Goal: Complete application form

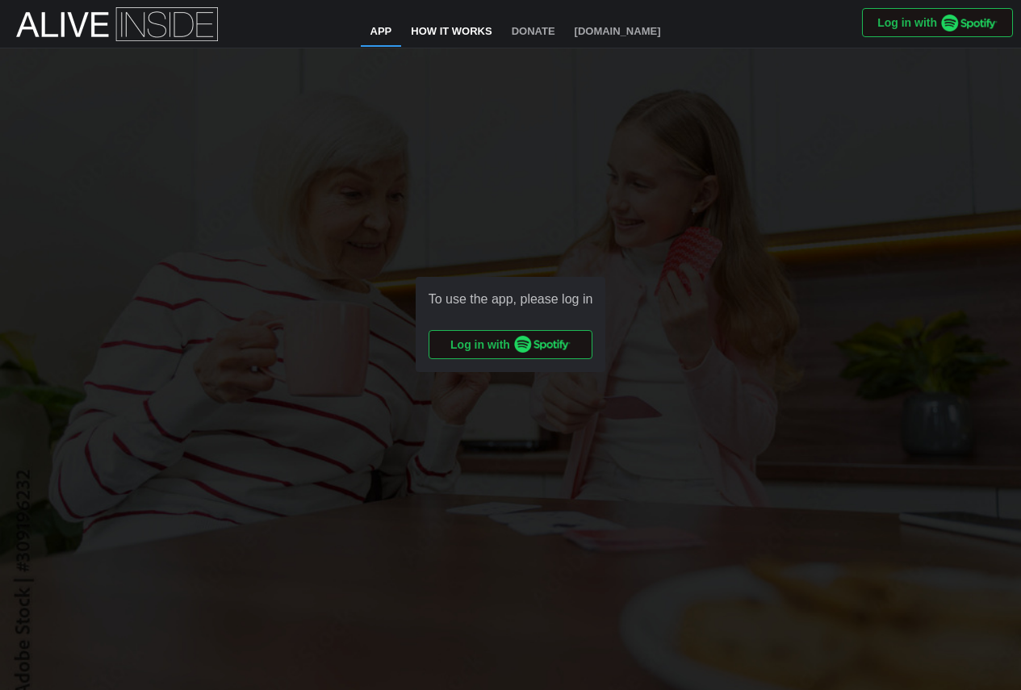
click at [458, 31] on link "How It Works" at bounding box center [451, 32] width 100 height 29
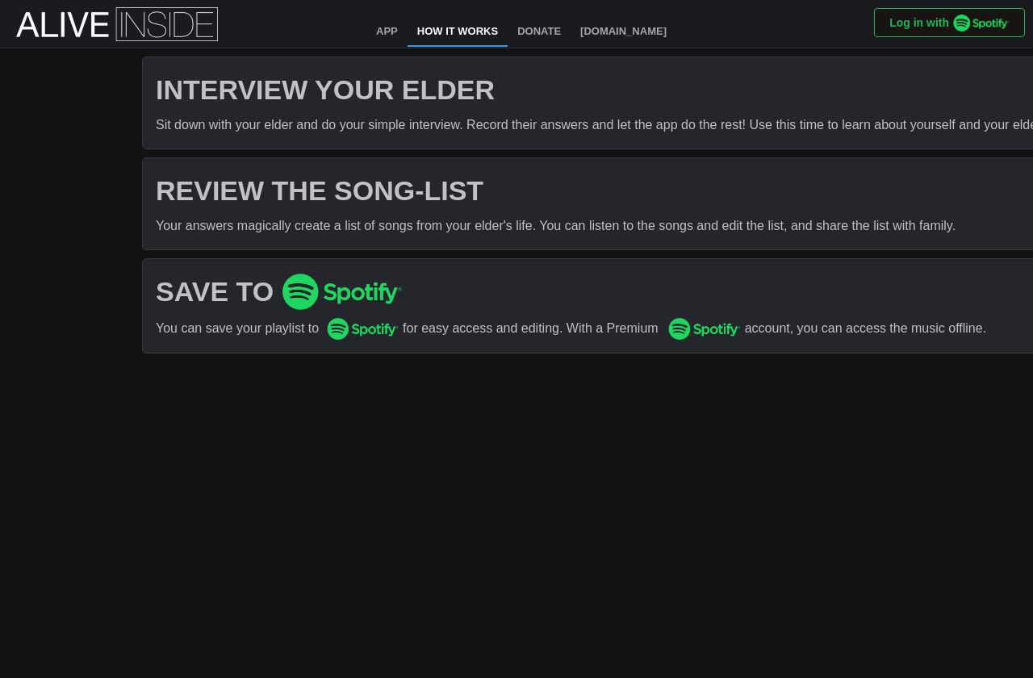
scroll to position [0, 29]
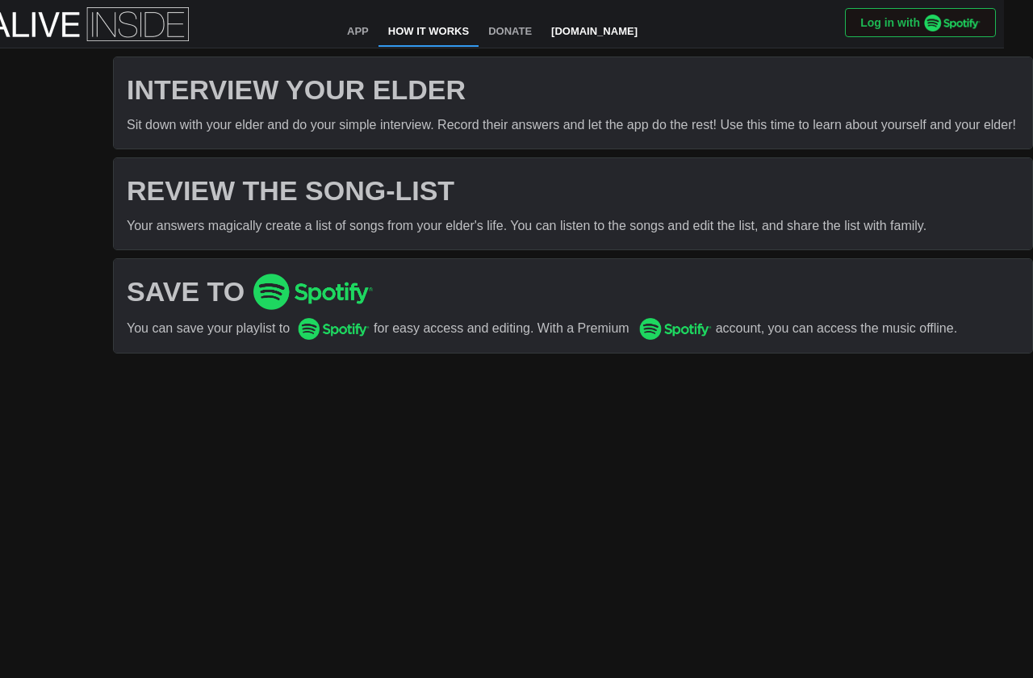
click at [607, 33] on link "[DOMAIN_NAME]" at bounding box center [594, 32] width 106 height 29
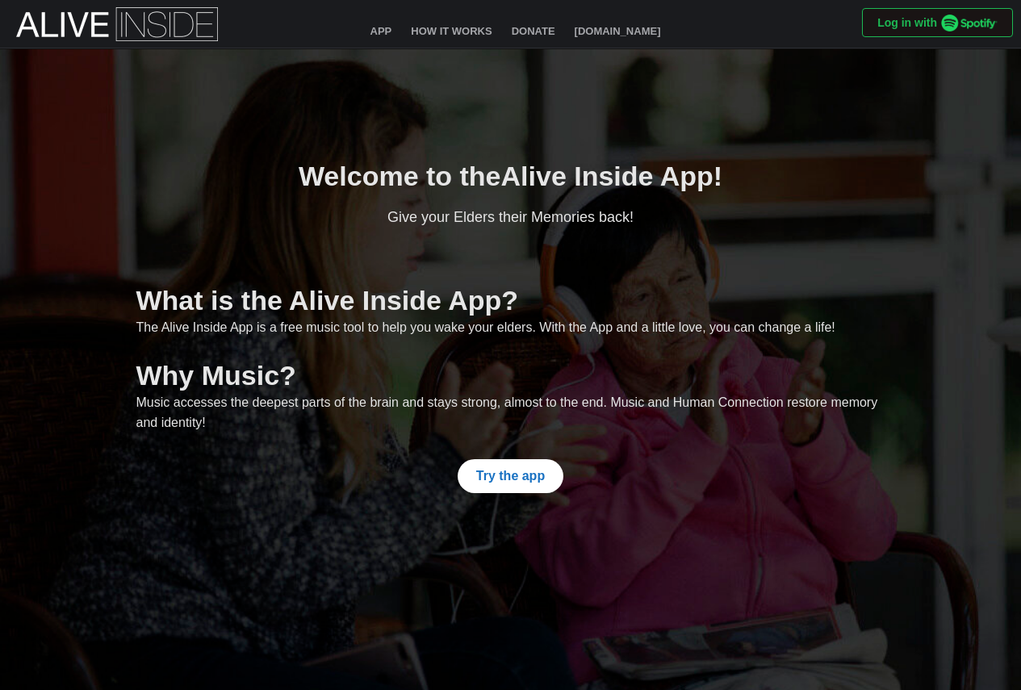
click at [506, 470] on span "Try the app" at bounding box center [510, 476] width 69 height 32
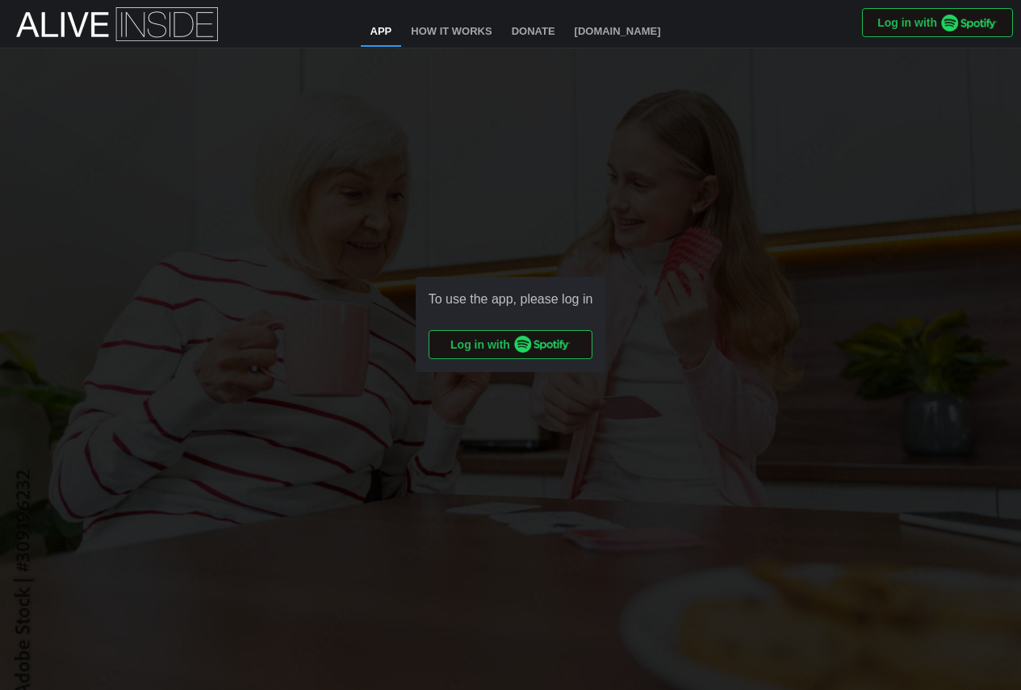
click at [496, 332] on span "Log in with" at bounding box center [510, 344] width 120 height 27
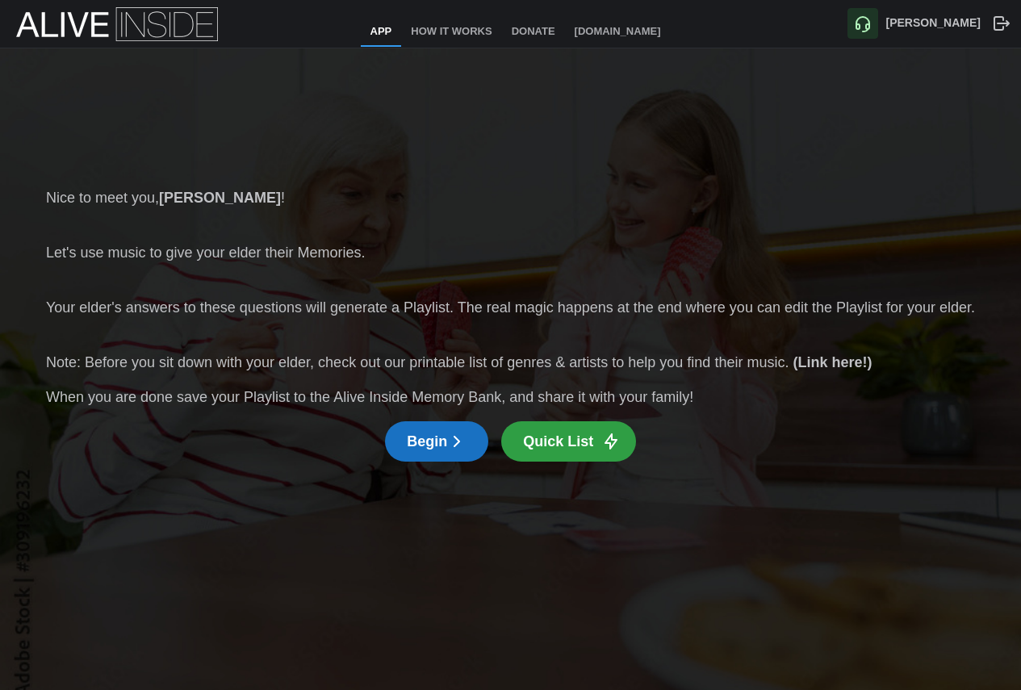
click at [399, 453] on button "Begin" at bounding box center [436, 441] width 103 height 40
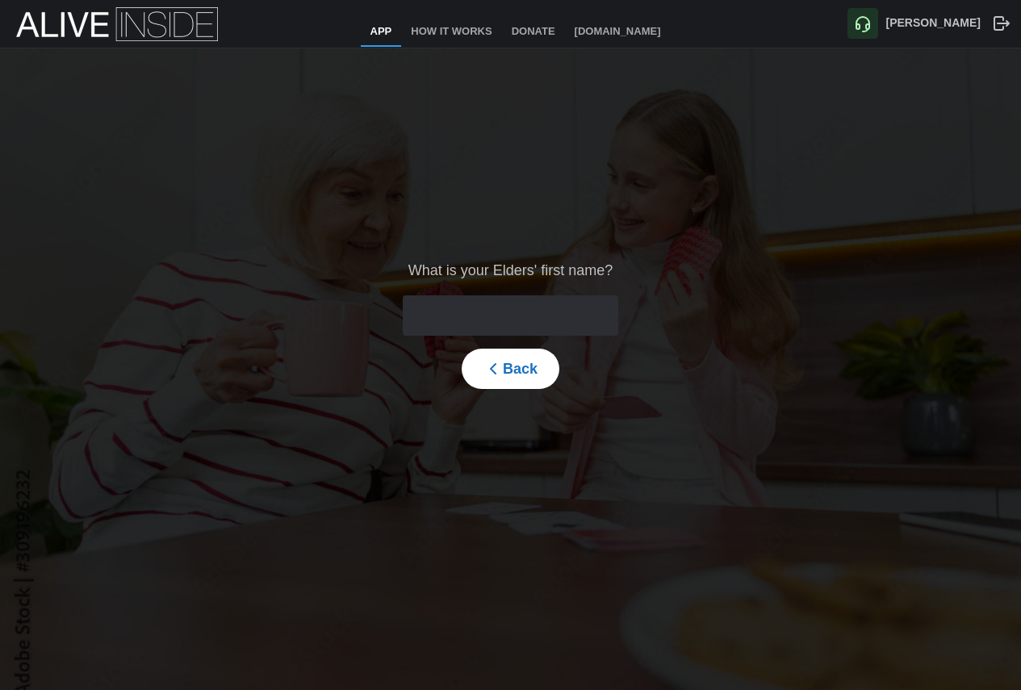
click at [492, 318] on input "text" at bounding box center [510, 315] width 215 height 40
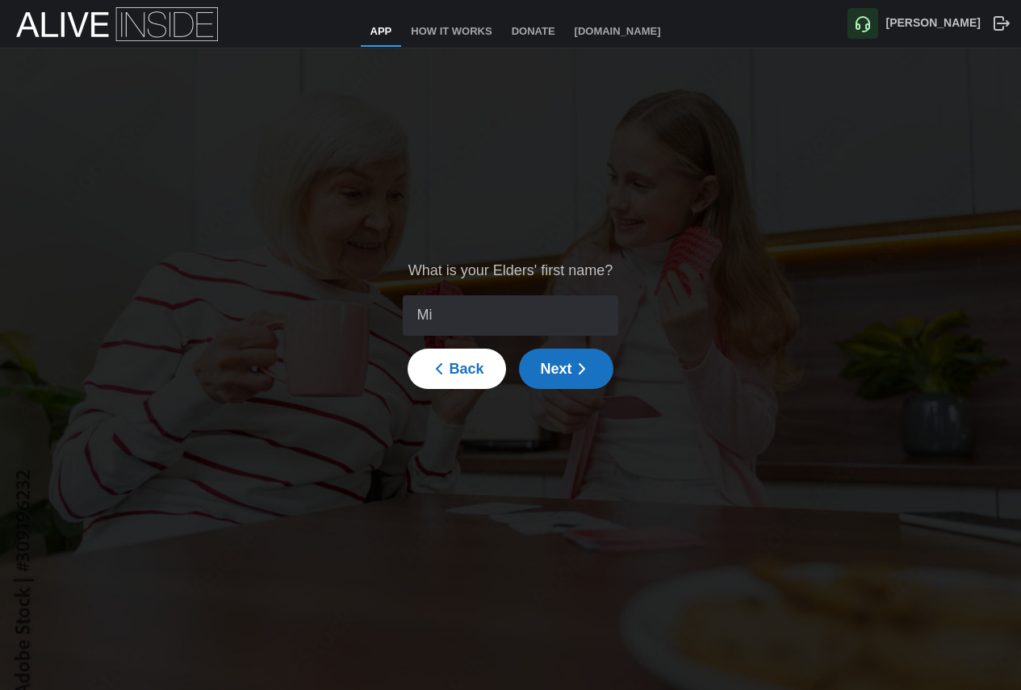
type input "M"
type input "[PERSON_NAME]"
click at [574, 367] on icon "button" at bounding box center [581, 368] width 19 height 19
click at [521, 313] on input "1950" at bounding box center [510, 315] width 231 height 40
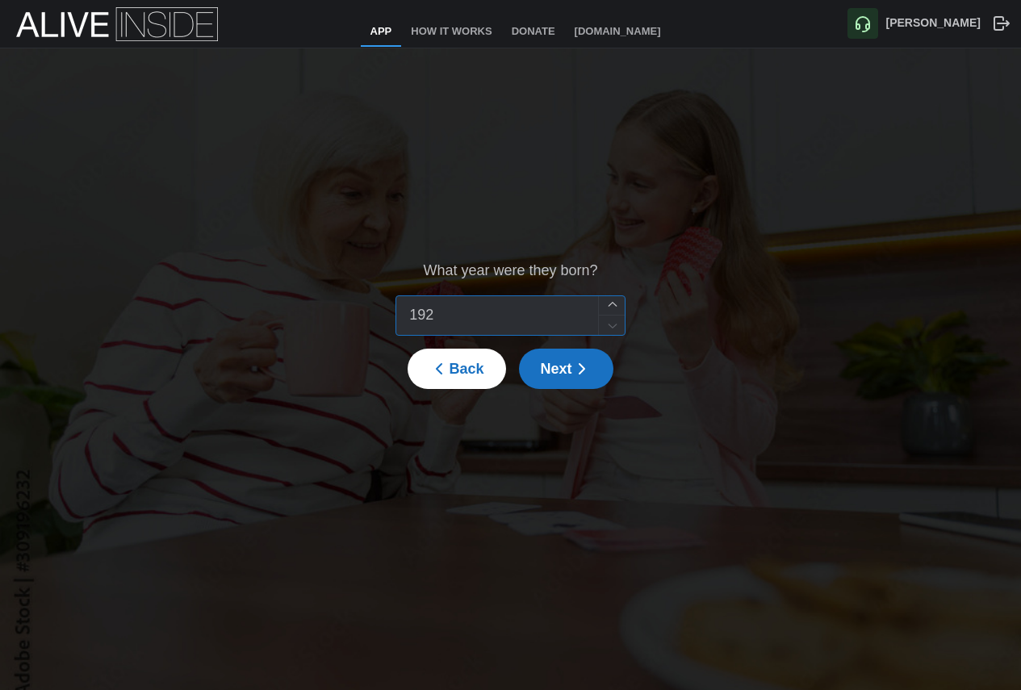
type input "1925"
click at [501, 322] on input "search" at bounding box center [499, 315] width 187 height 39
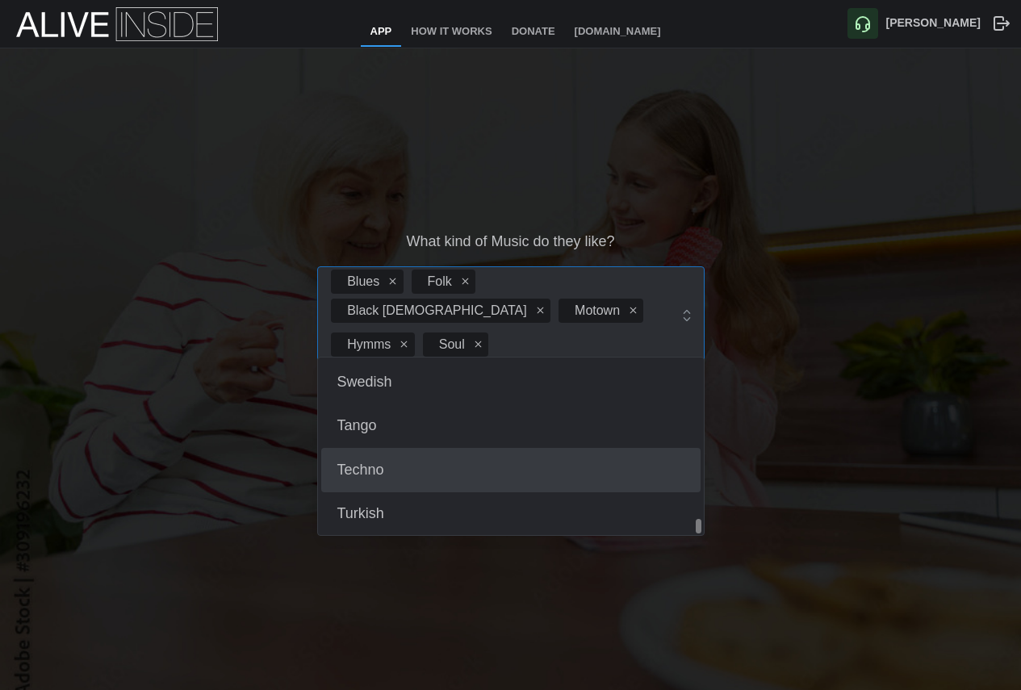
scroll to position [2117, 0]
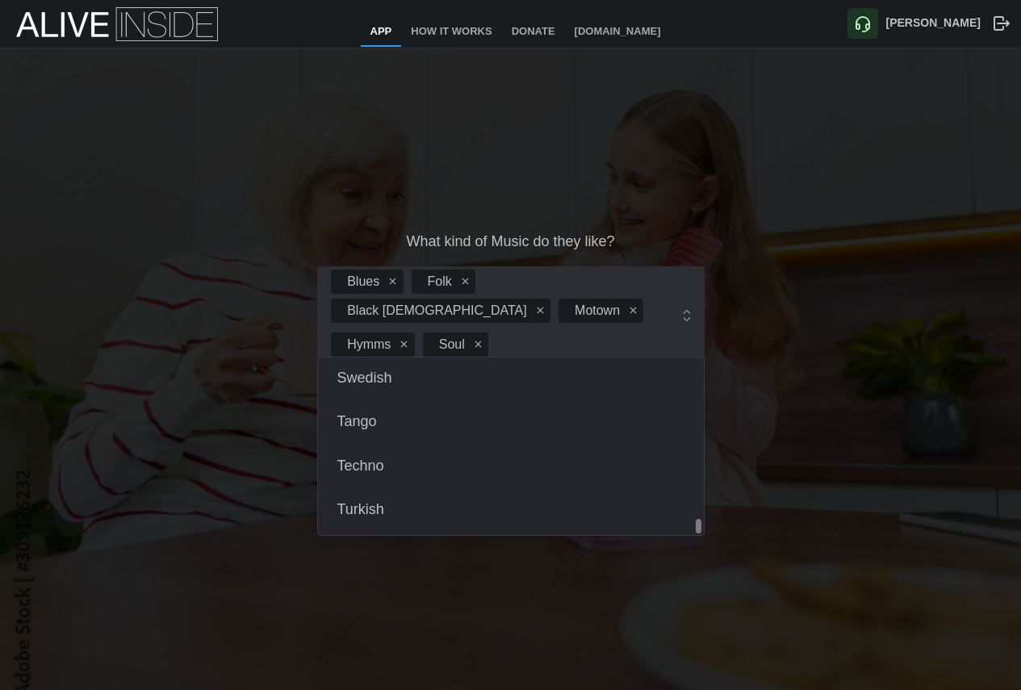
click at [777, 336] on div "What kind of Music do they like? Blues Folk Black Gospel Motown Hymms Soul Big …" at bounding box center [510, 324] width 1021 height 552
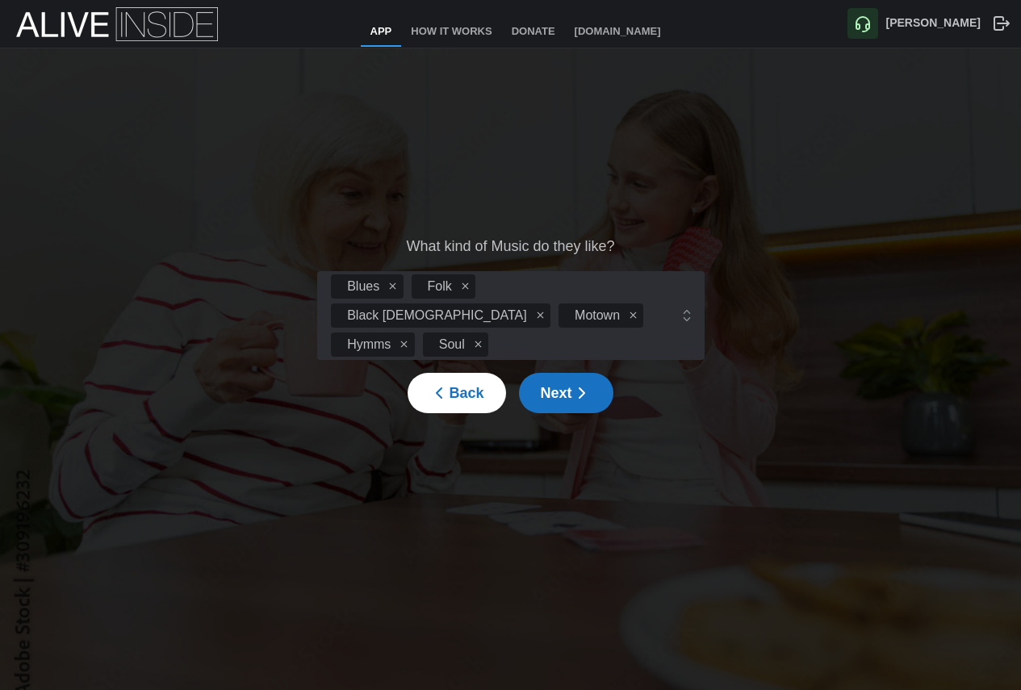
click at [591, 382] on button "Next" at bounding box center [566, 393] width 94 height 40
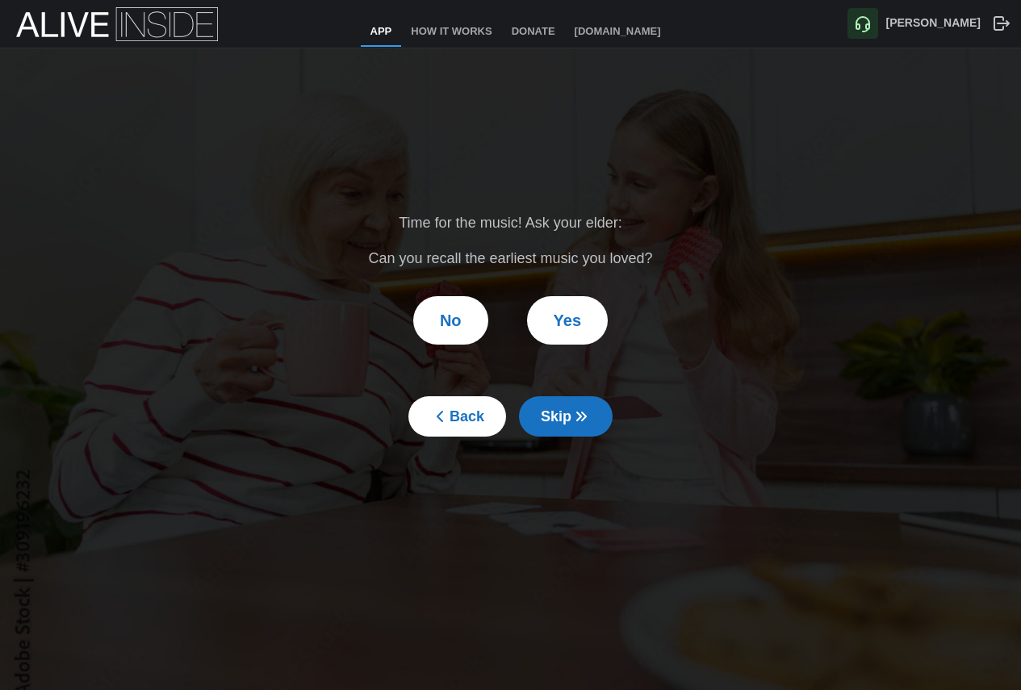
click at [570, 311] on span "Yes" at bounding box center [567, 320] width 27 height 47
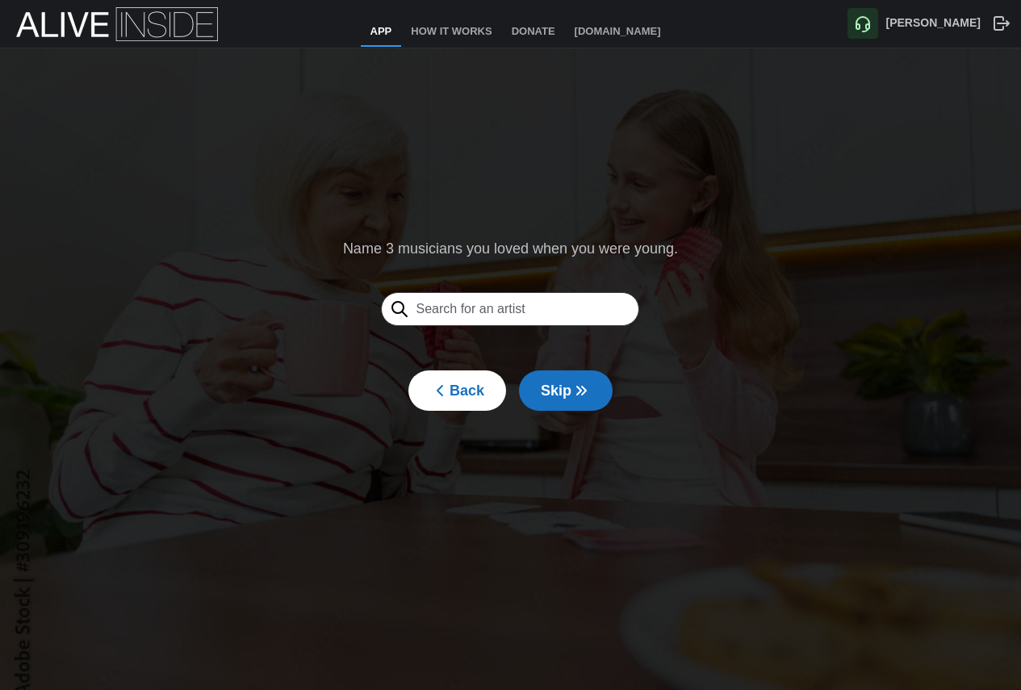
click at [489, 314] on input "text" at bounding box center [510, 309] width 258 height 34
click at [565, 384] on span "Skip" at bounding box center [566, 390] width 50 height 39
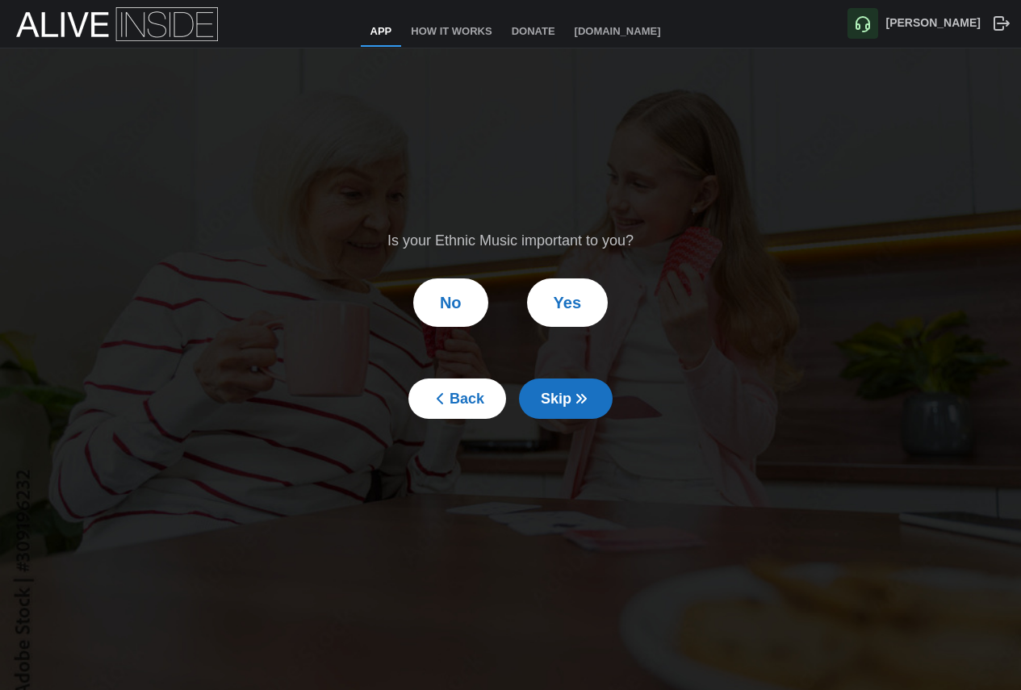
click at [562, 399] on span "Skip" at bounding box center [566, 398] width 50 height 39
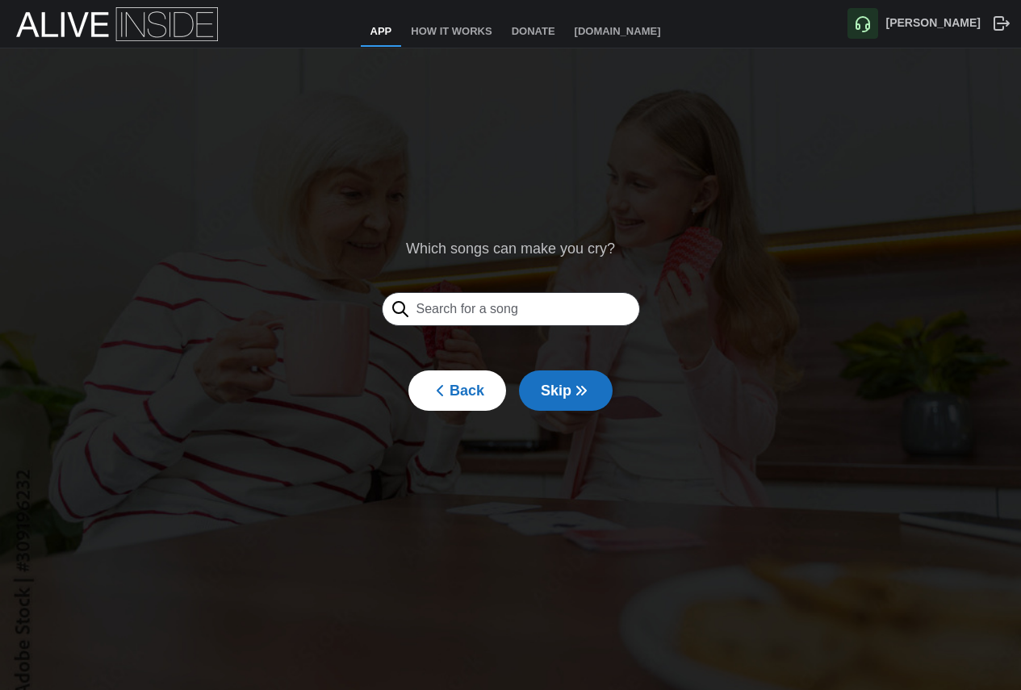
click at [562, 399] on span "Skip" at bounding box center [566, 390] width 50 height 39
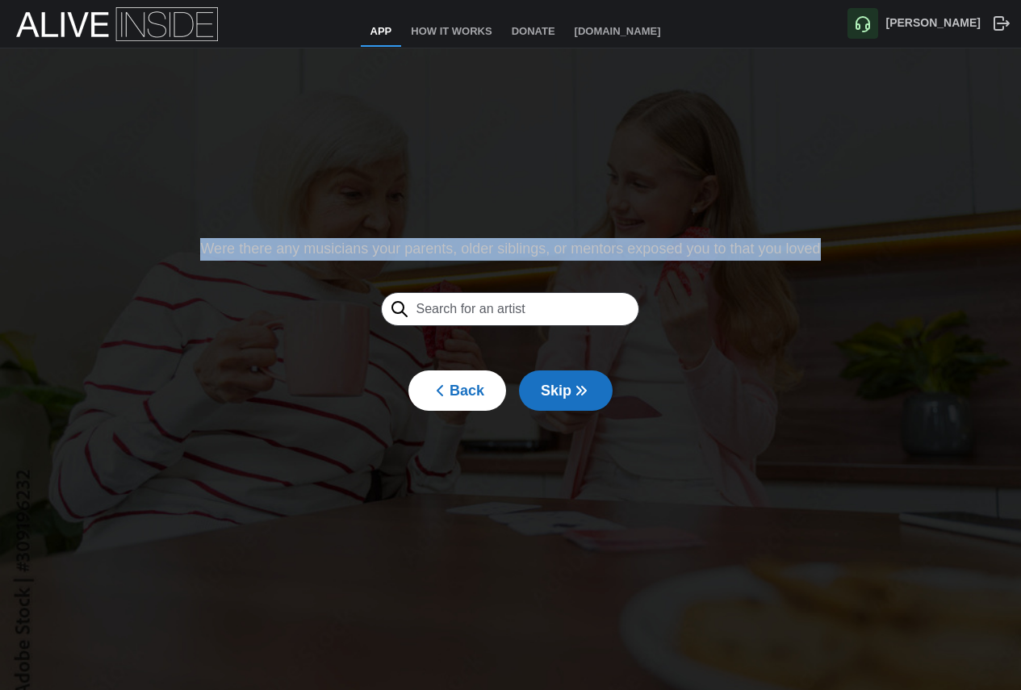
drag, startPoint x: 736, startPoint y: 244, endPoint x: 213, endPoint y: 250, distance: 522.9
click at [194, 241] on div "Were there any musicians your parents, older siblings, or mentors exposed you t…" at bounding box center [510, 324] width 1021 height 552
copy div "Were there any musicians your parents, older siblings, or mentors exposed you t…"
click at [591, 386] on button "Skip" at bounding box center [566, 390] width 94 height 40
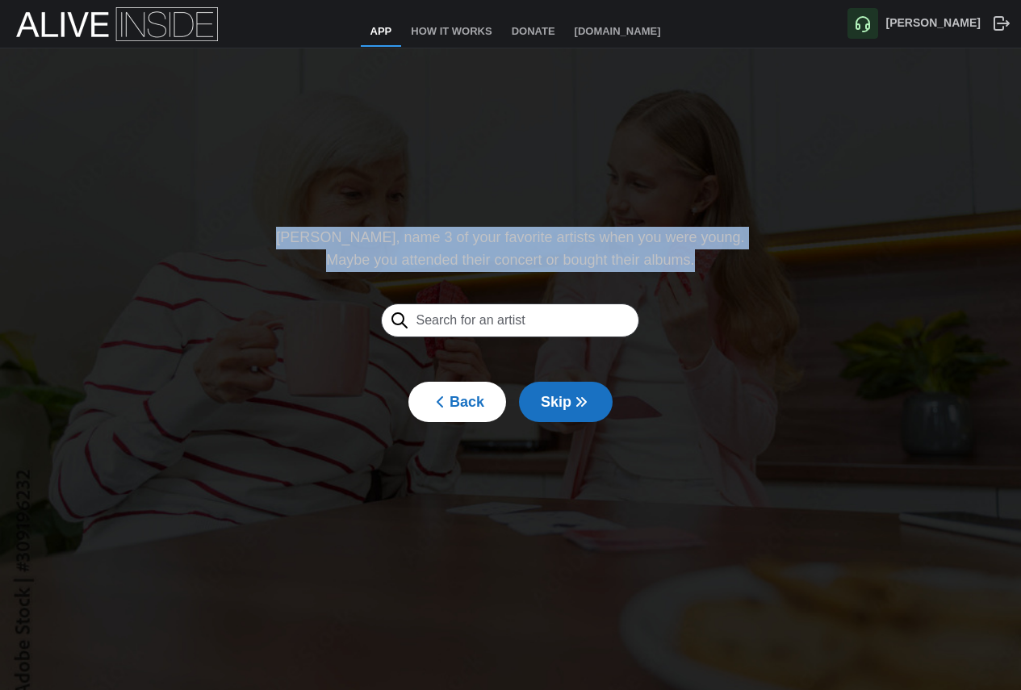
drag, startPoint x: 703, startPoint y: 259, endPoint x: 311, endPoint y: 245, distance: 392.4
click at [311, 245] on div "[PERSON_NAME], name 3 of your favorite artists when you were young. Maybe you a…" at bounding box center [510, 324] width 484 height 211
copy div "[PERSON_NAME], name 3 of your favorite artists when you were young. Maybe you a…"
click at [586, 406] on icon "button" at bounding box center [580, 401] width 19 height 19
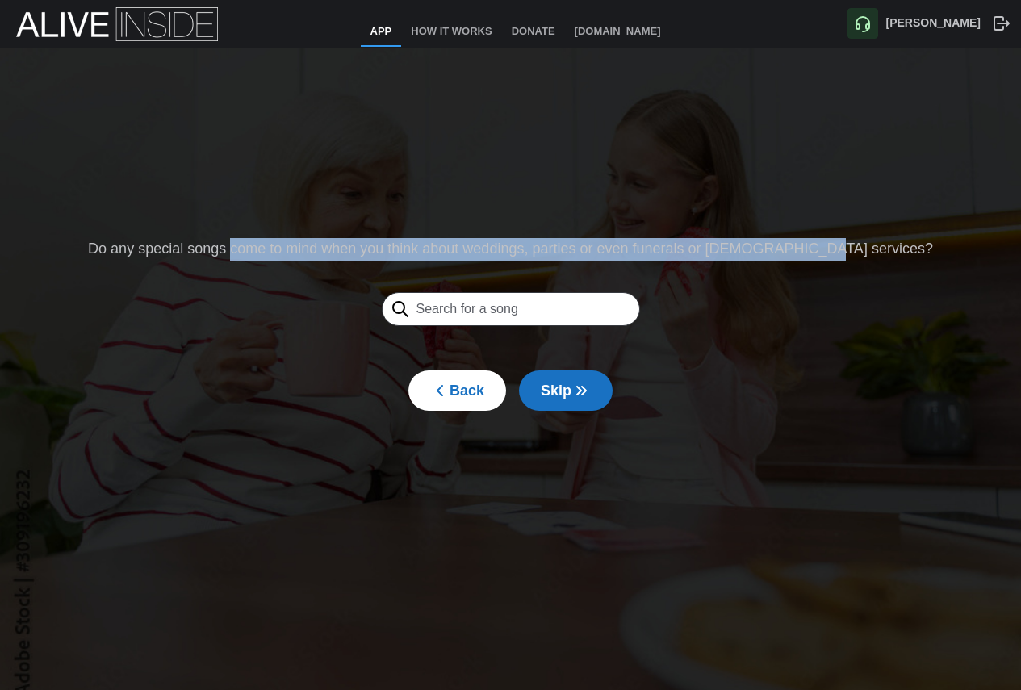
drag, startPoint x: 863, startPoint y: 248, endPoint x: 249, endPoint y: 226, distance: 614.5
click at [280, 229] on div "Do any special songs come to mind when you think about weddings, parties or eve…" at bounding box center [510, 324] width 1021 height 552
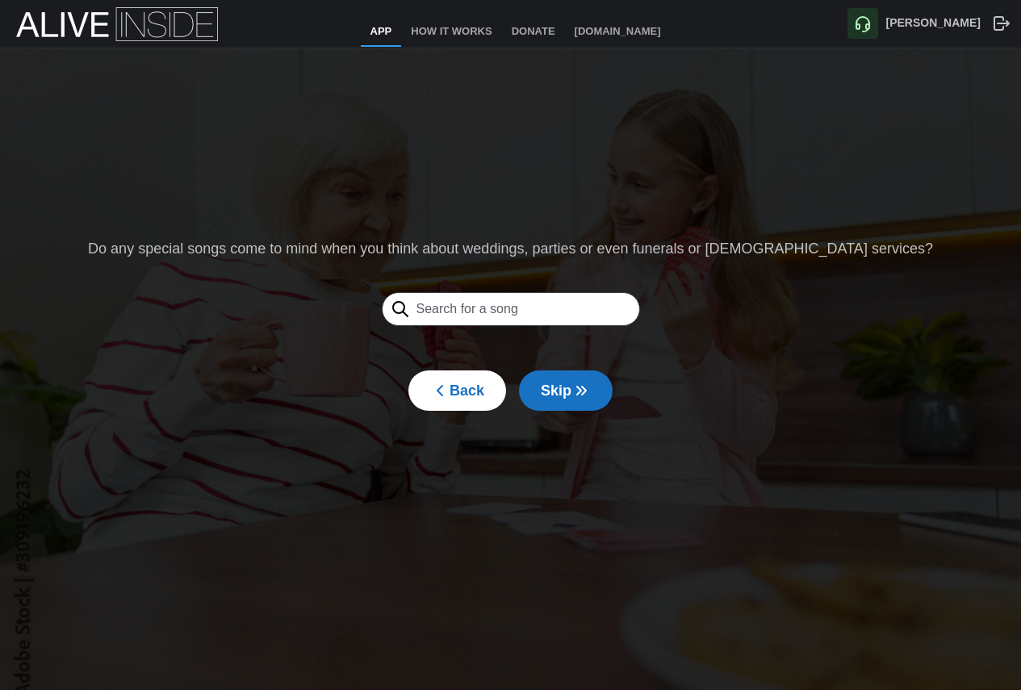
drag, startPoint x: 240, startPoint y: 225, endPoint x: 161, endPoint y: 243, distance: 81.0
click at [223, 228] on div "Do any special songs come to mind when you think about weddings, parties or eve…" at bounding box center [510, 324] width 1021 height 552
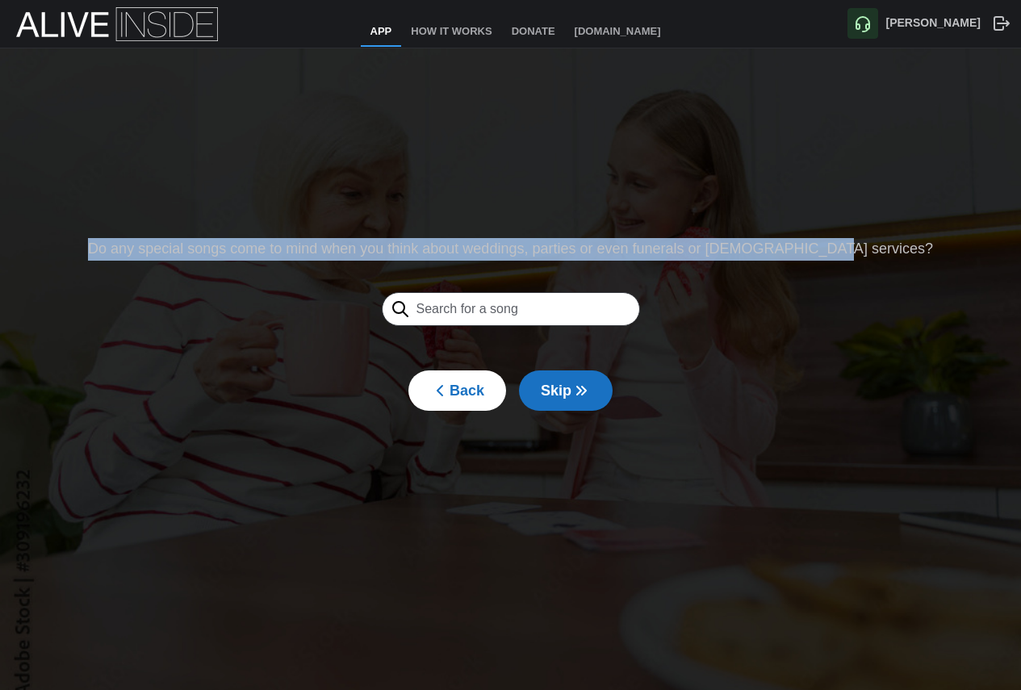
drag, startPoint x: 143, startPoint y: 242, endPoint x: 907, endPoint y: 242, distance: 764.2
click at [907, 242] on div "Do any special songs come to mind when you think about weddings, parties or eve…" at bounding box center [510, 324] width 1021 height 552
copy div "Do any special songs come to mind when you think about weddings, parties or eve…"
click at [580, 375] on span "Skip" at bounding box center [566, 390] width 50 height 39
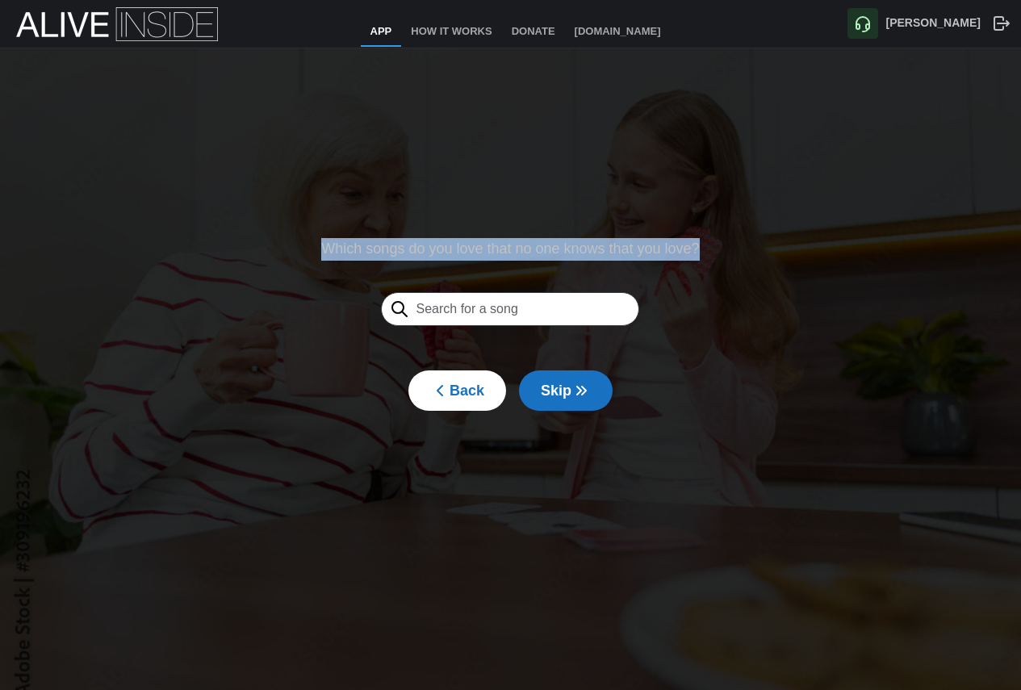
drag, startPoint x: 705, startPoint y: 255, endPoint x: 313, endPoint y: 249, distance: 392.2
click at [313, 249] on div "Which songs do you love that no one knows that you love? Back Skip" at bounding box center [510, 324] width 394 height 189
click at [577, 392] on polyline "button" at bounding box center [579, 391] width 4 height 8
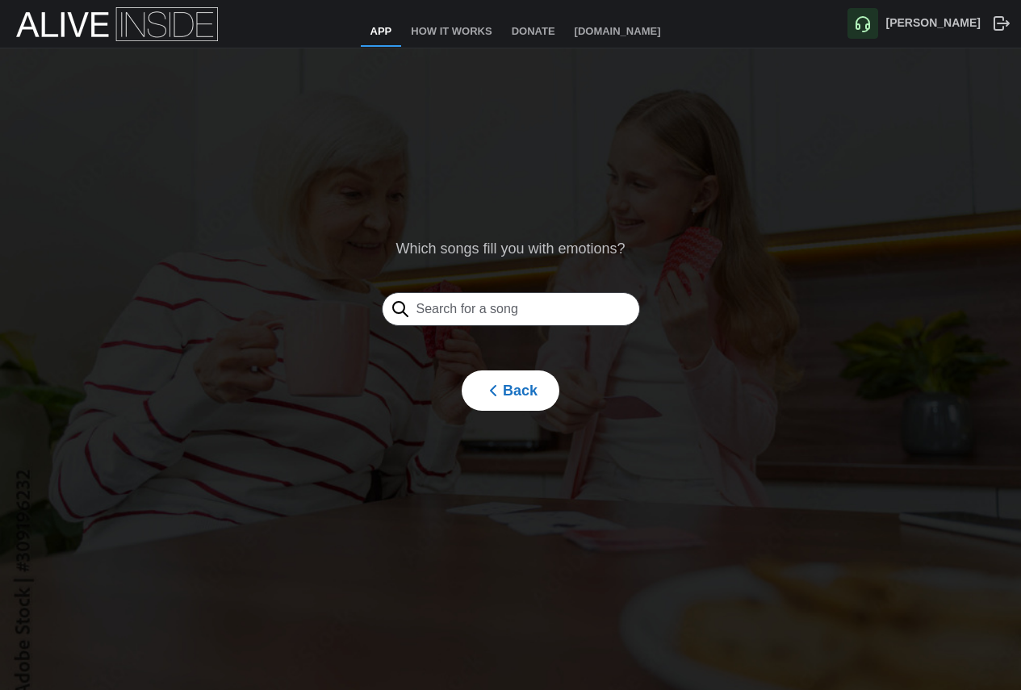
drag, startPoint x: 645, startPoint y: 261, endPoint x: 391, endPoint y: 248, distance: 254.5
click at [395, 259] on div "Which songs fill you with emotions?" at bounding box center [511, 297] width 310 height 119
drag, startPoint x: 490, startPoint y: 246, endPoint x: 633, endPoint y: 255, distance: 143.1
click at [633, 255] on div "Which songs fill you with emotions?" at bounding box center [511, 249] width 310 height 23
click at [504, 402] on span "Back" at bounding box center [510, 390] width 54 height 39
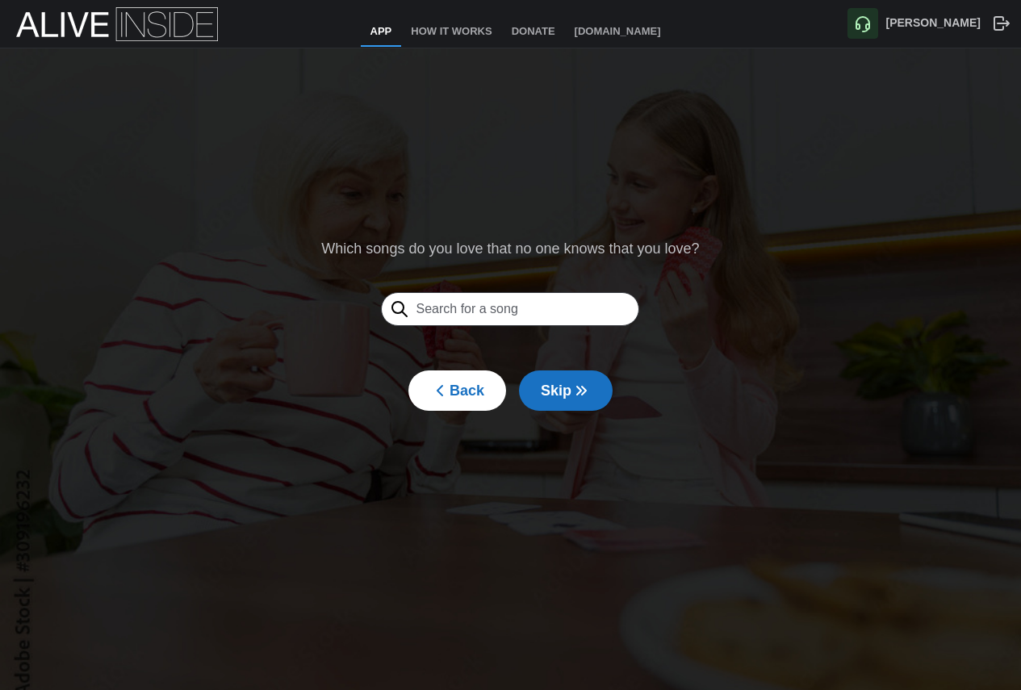
click at [591, 395] on button "Skip" at bounding box center [566, 390] width 94 height 40
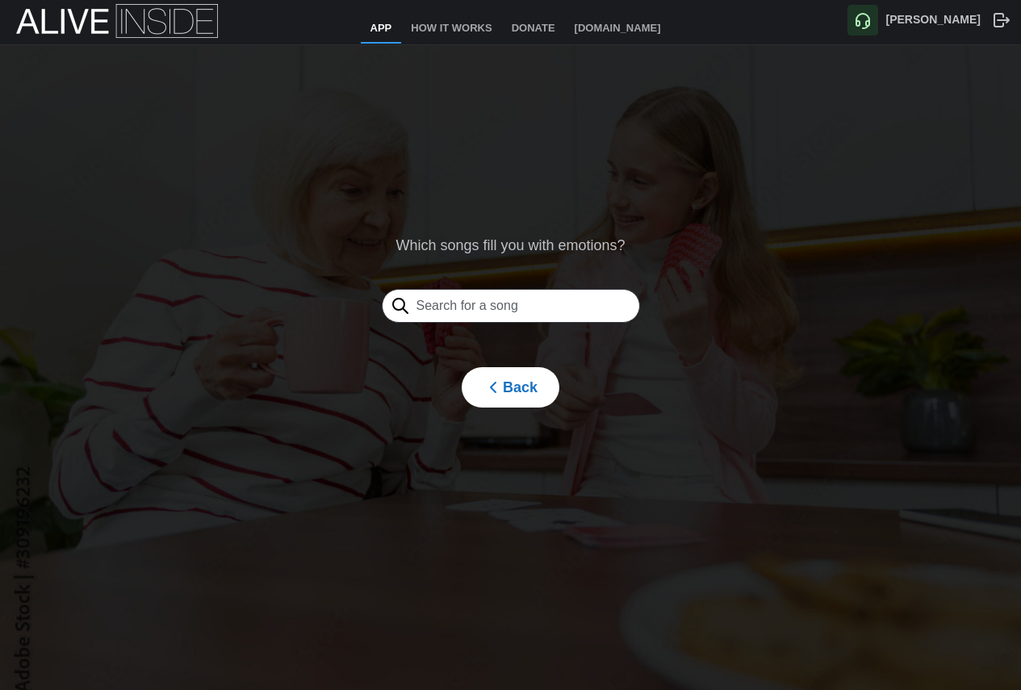
scroll to position [0, 0]
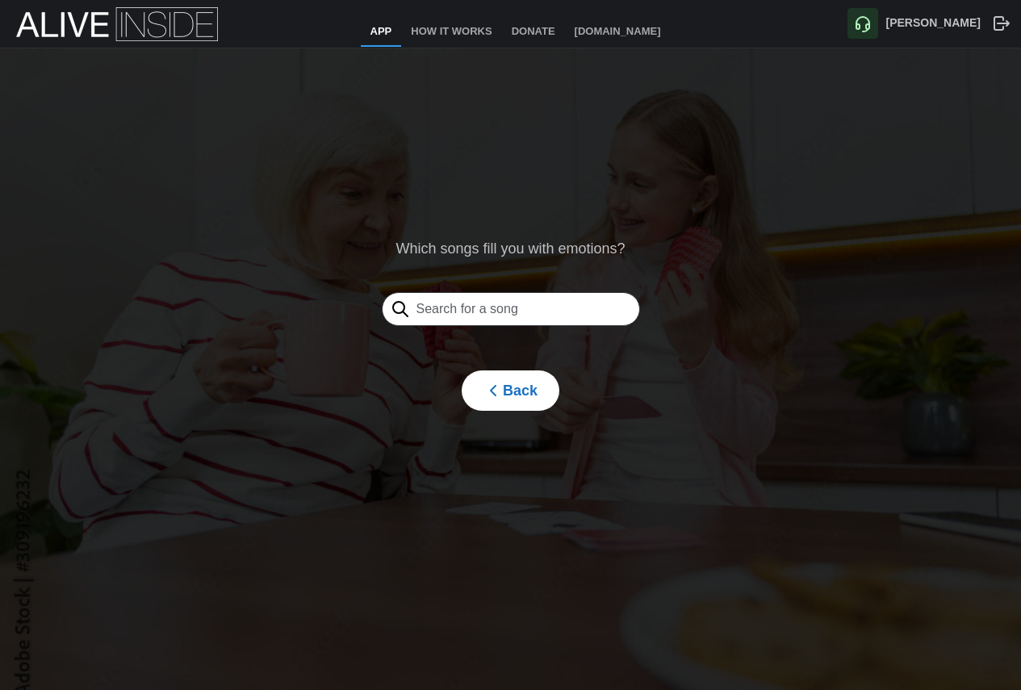
drag, startPoint x: 495, startPoint y: 361, endPoint x: 514, endPoint y: 406, distance: 48.4
click at [495, 364] on form "Which songs fill you with emotions? Back" at bounding box center [511, 324] width 310 height 173
drag, startPoint x: 524, startPoint y: 427, endPoint x: 524, endPoint y: 412, distance: 15.3
click at [524, 425] on div "Which songs fill you with emotions? Back" at bounding box center [510, 324] width 1021 height 552
click at [524, 412] on div "Which songs fill you with emotions? Back" at bounding box center [511, 324] width 326 height 189
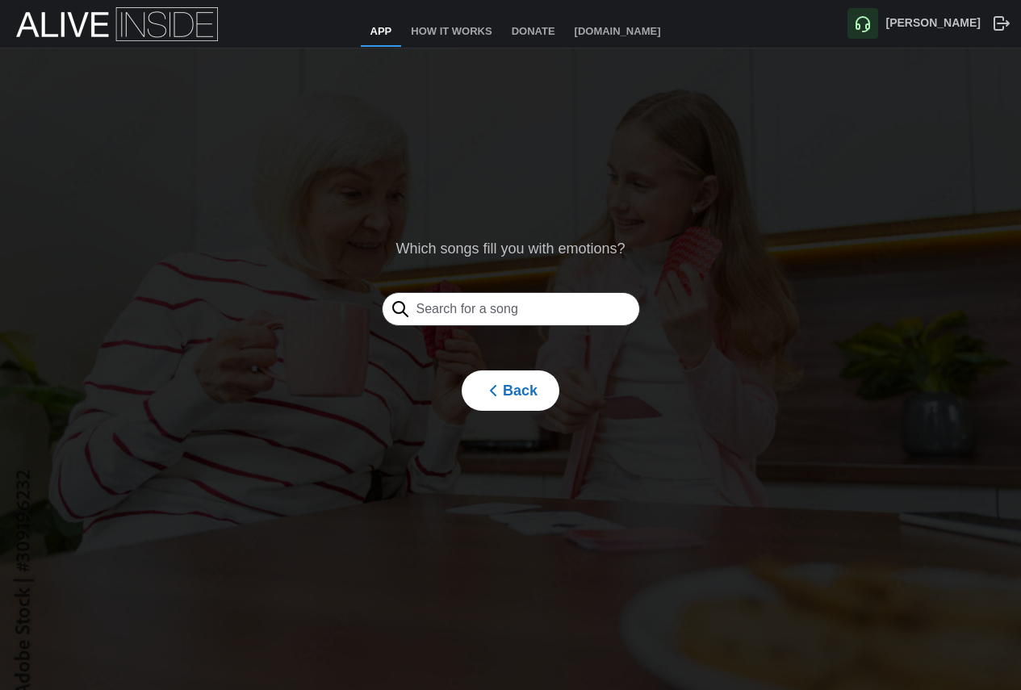
click at [494, 410] on button "Back" at bounding box center [511, 390] width 98 height 40
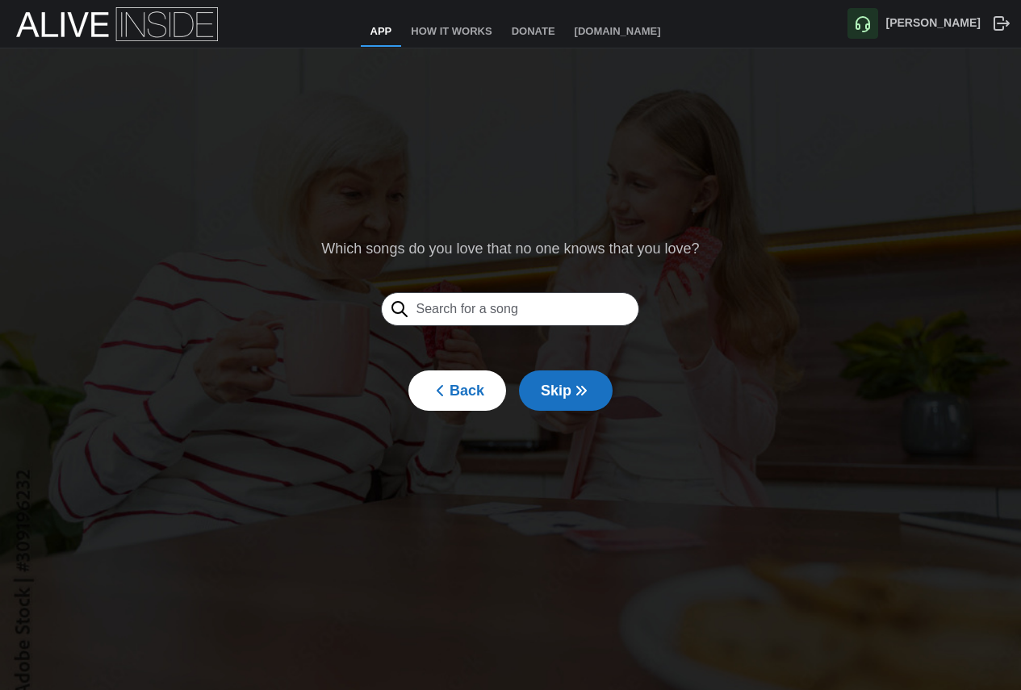
click at [425, 397] on button "Back" at bounding box center [457, 390] width 98 height 40
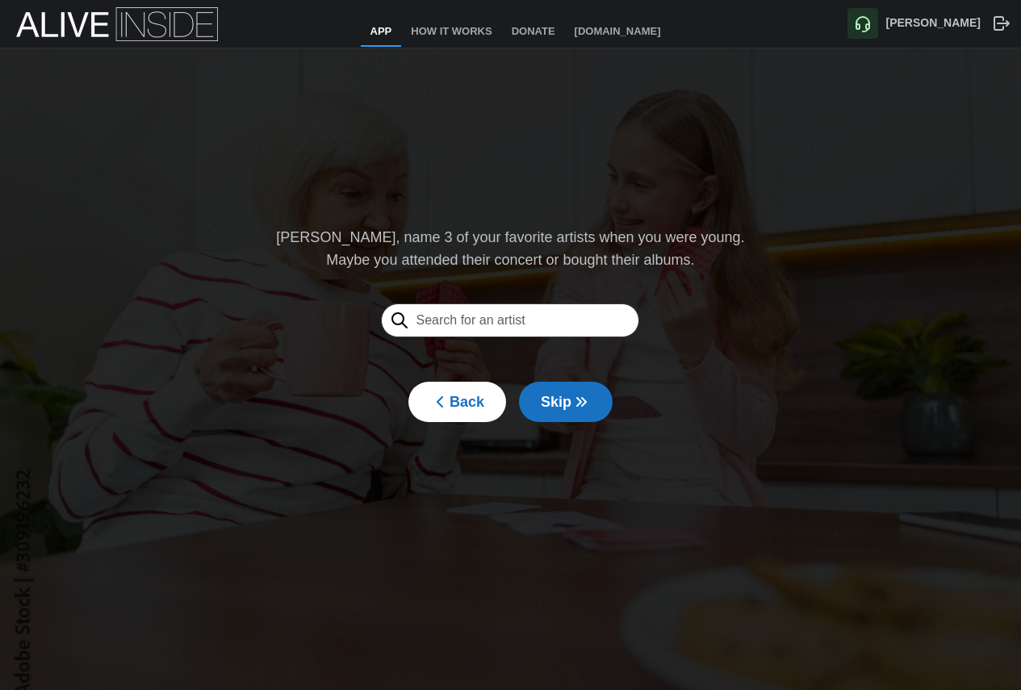
click at [425, 397] on button "Back" at bounding box center [457, 402] width 98 height 40
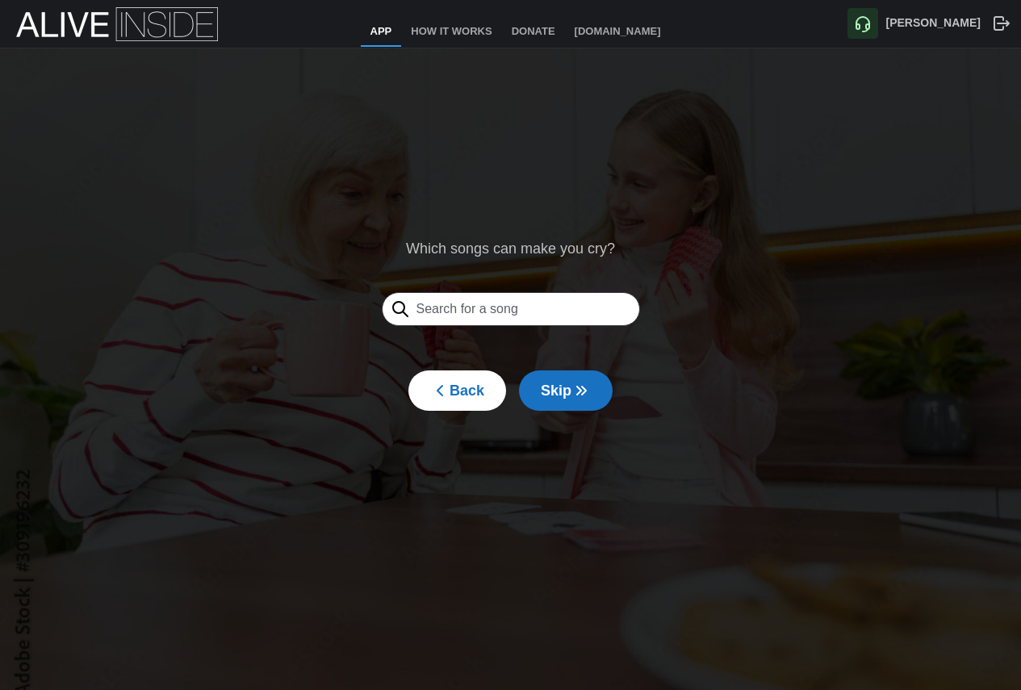
click at [425, 397] on button "Back" at bounding box center [457, 390] width 98 height 40
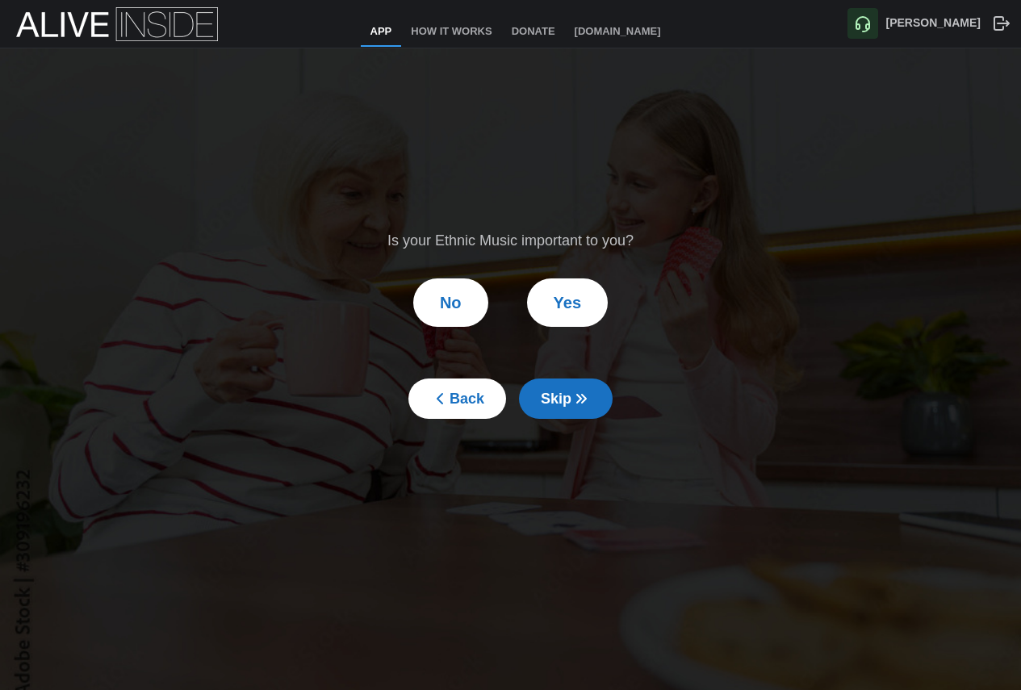
click at [429, 397] on button "Back" at bounding box center [457, 398] width 98 height 40
drag, startPoint x: 433, startPoint y: 397, endPoint x: 443, endPoint y: 397, distance: 9.7
click at [436, 397] on button "Back" at bounding box center [457, 398] width 98 height 40
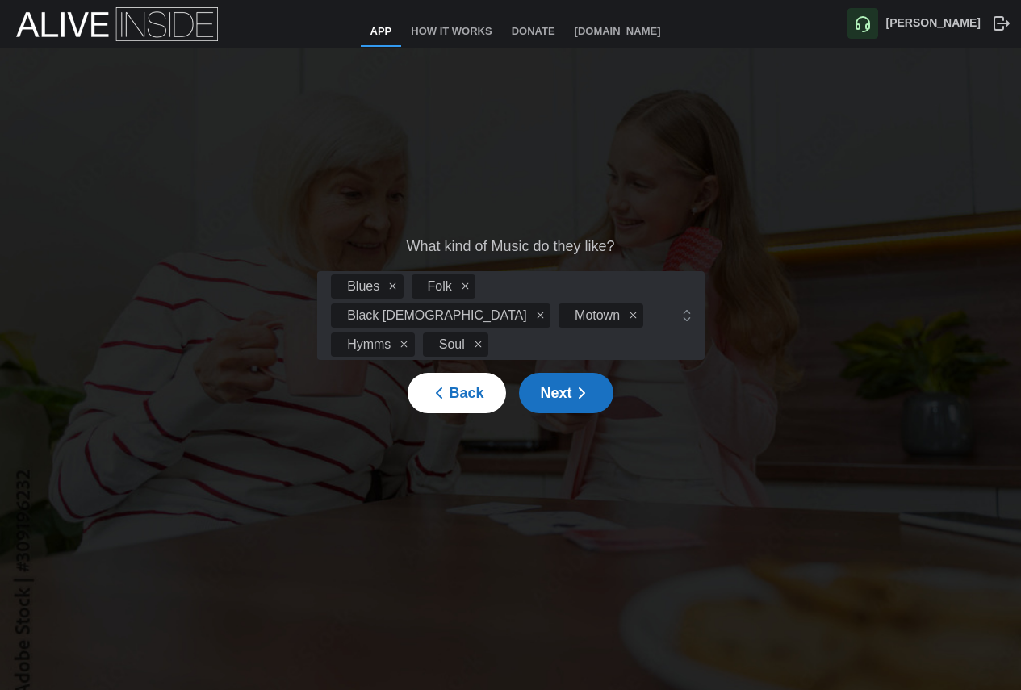
click at [443, 397] on span "Back" at bounding box center [456, 393] width 54 height 39
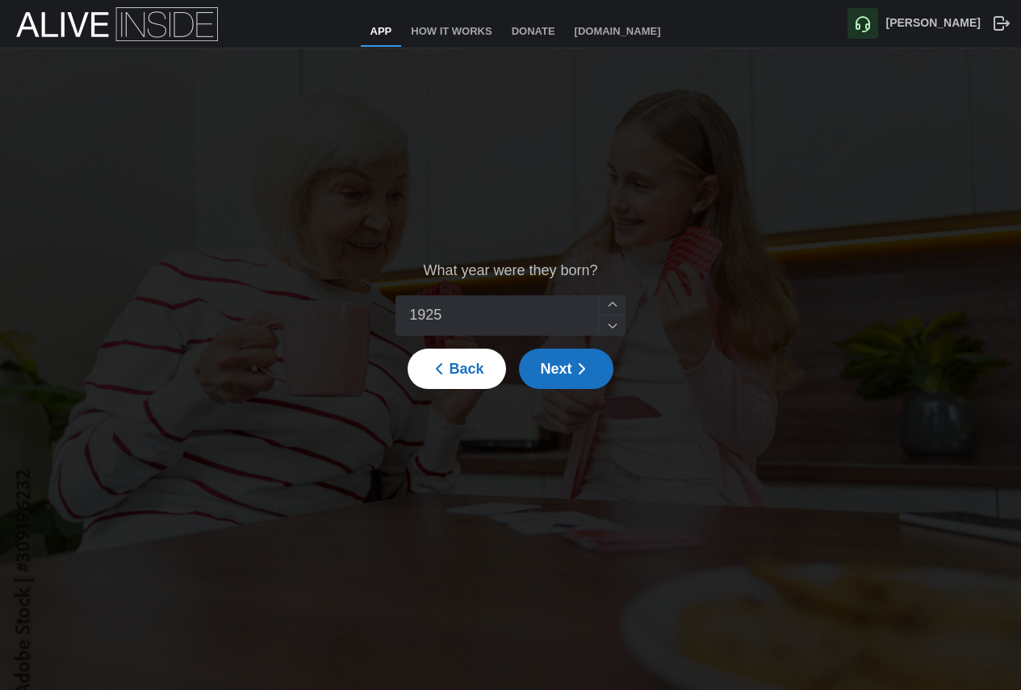
click at [443, 400] on div "What year were they born? [DEMOGRAPHIC_DATA] Back Next" at bounding box center [510, 324] width 1021 height 552
click at [443, 378] on icon "button" at bounding box center [438, 368] width 19 height 19
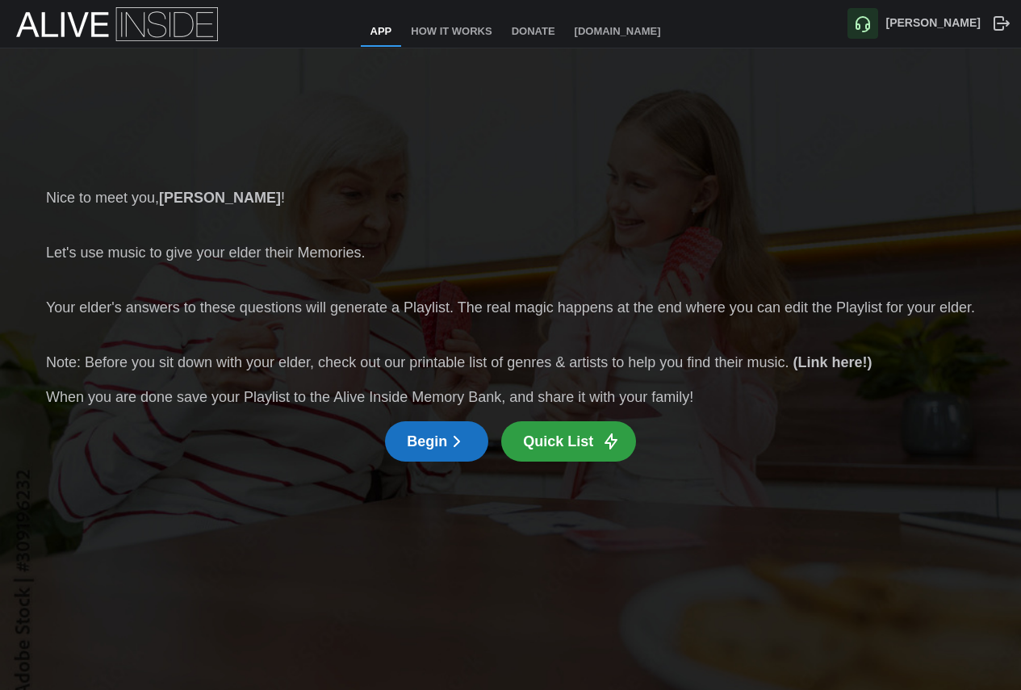
click at [564, 448] on span "Quick List" at bounding box center [558, 441] width 70 height 39
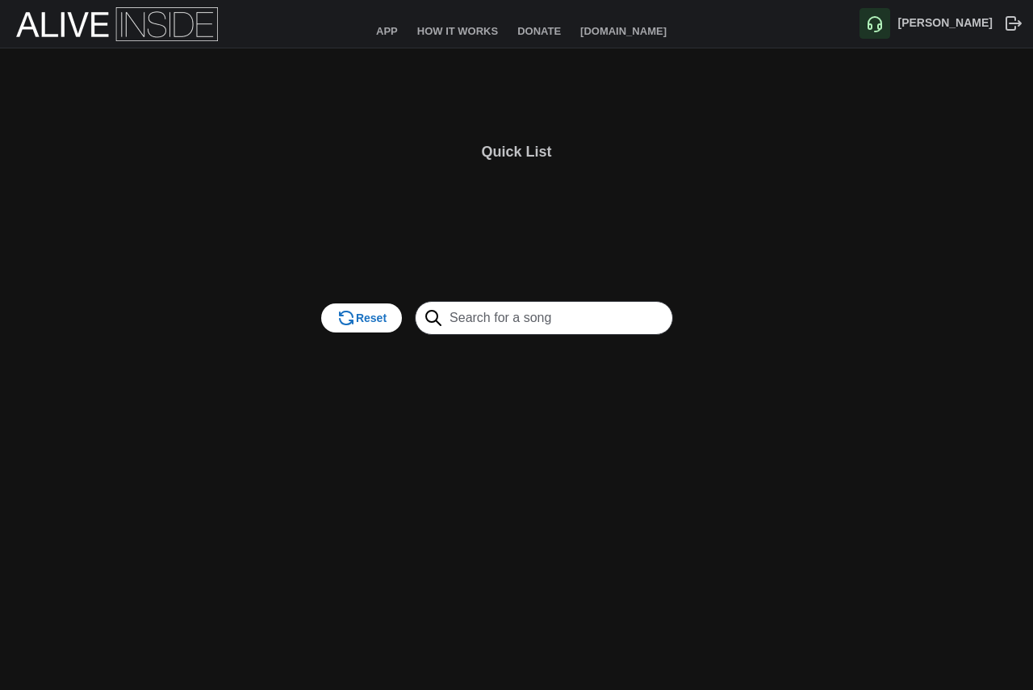
click at [371, 324] on span "Reset" at bounding box center [361, 317] width 50 height 27
